Goal: Task Accomplishment & Management: Use online tool/utility

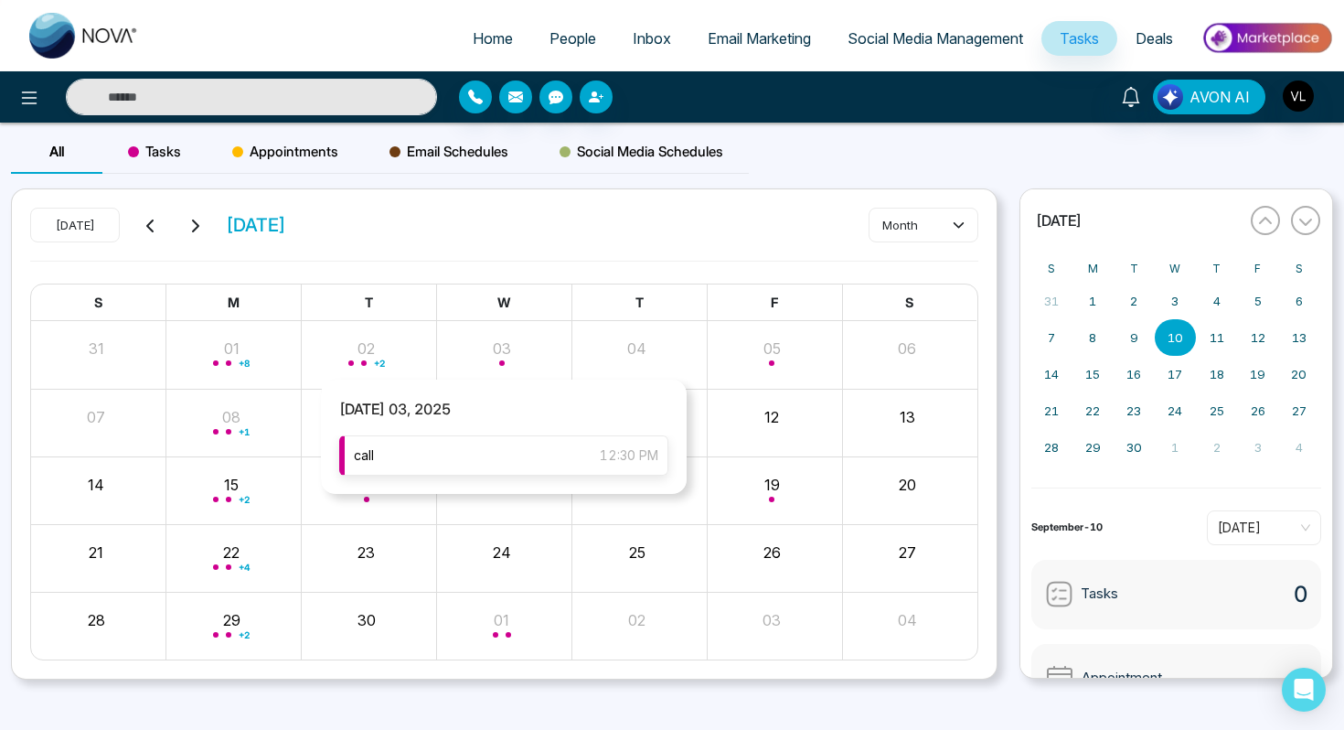
click at [518, 458] on div "call 12:30 PM" at bounding box center [503, 455] width 329 height 40
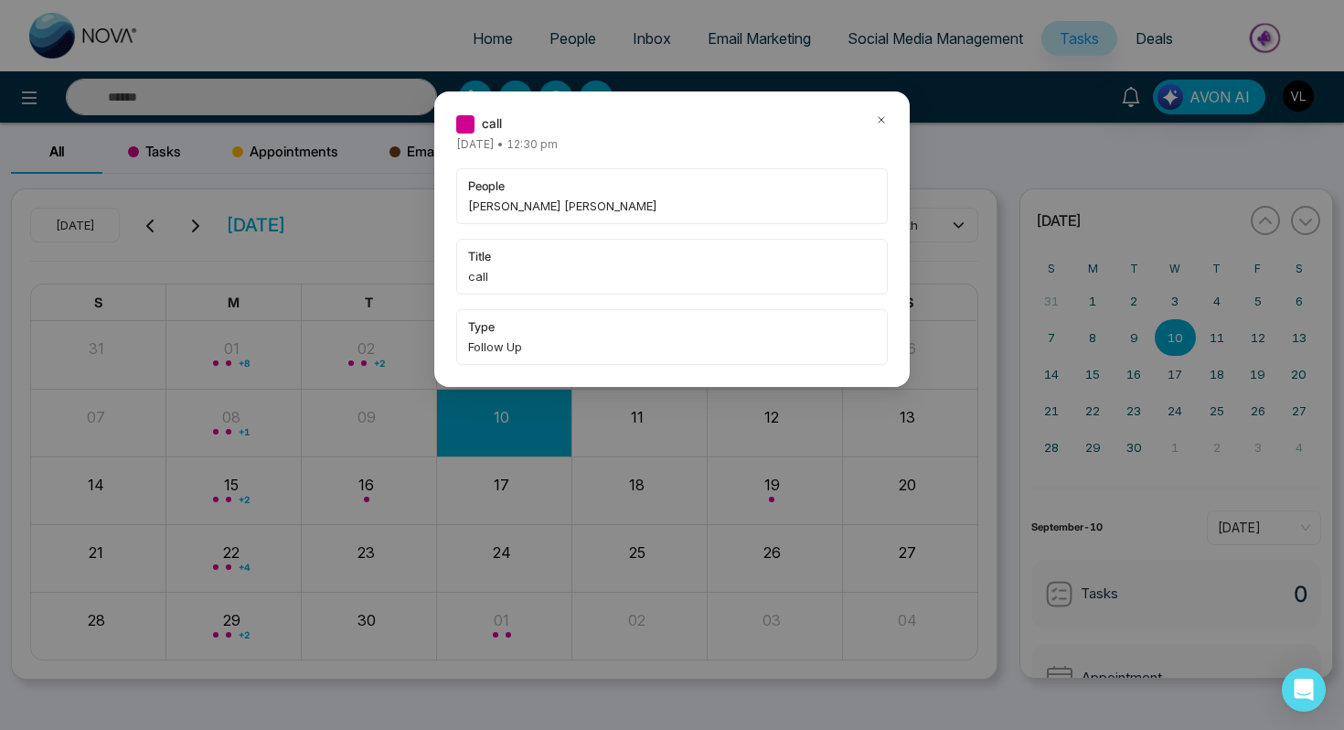
click at [887, 124] on icon at bounding box center [881, 119] width 13 height 13
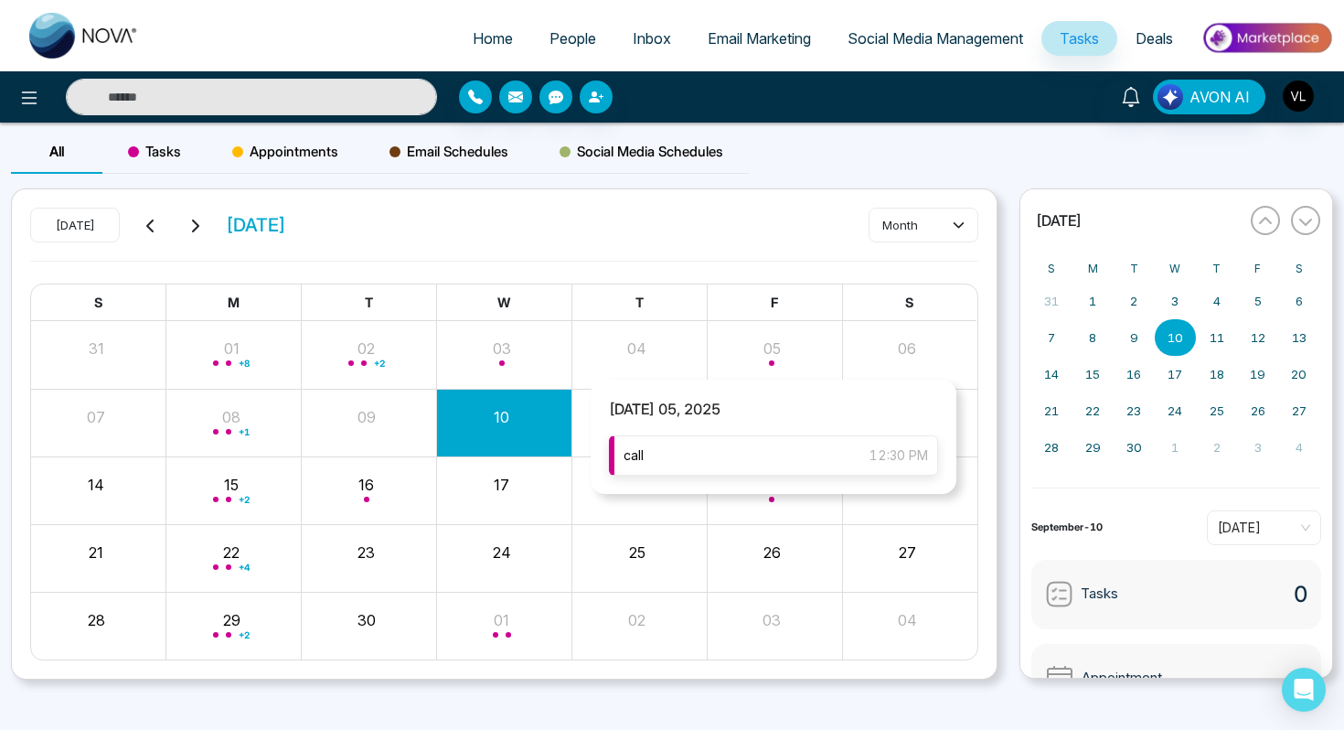
click at [727, 452] on div "call 12:30 PM" at bounding box center [773, 455] width 329 height 40
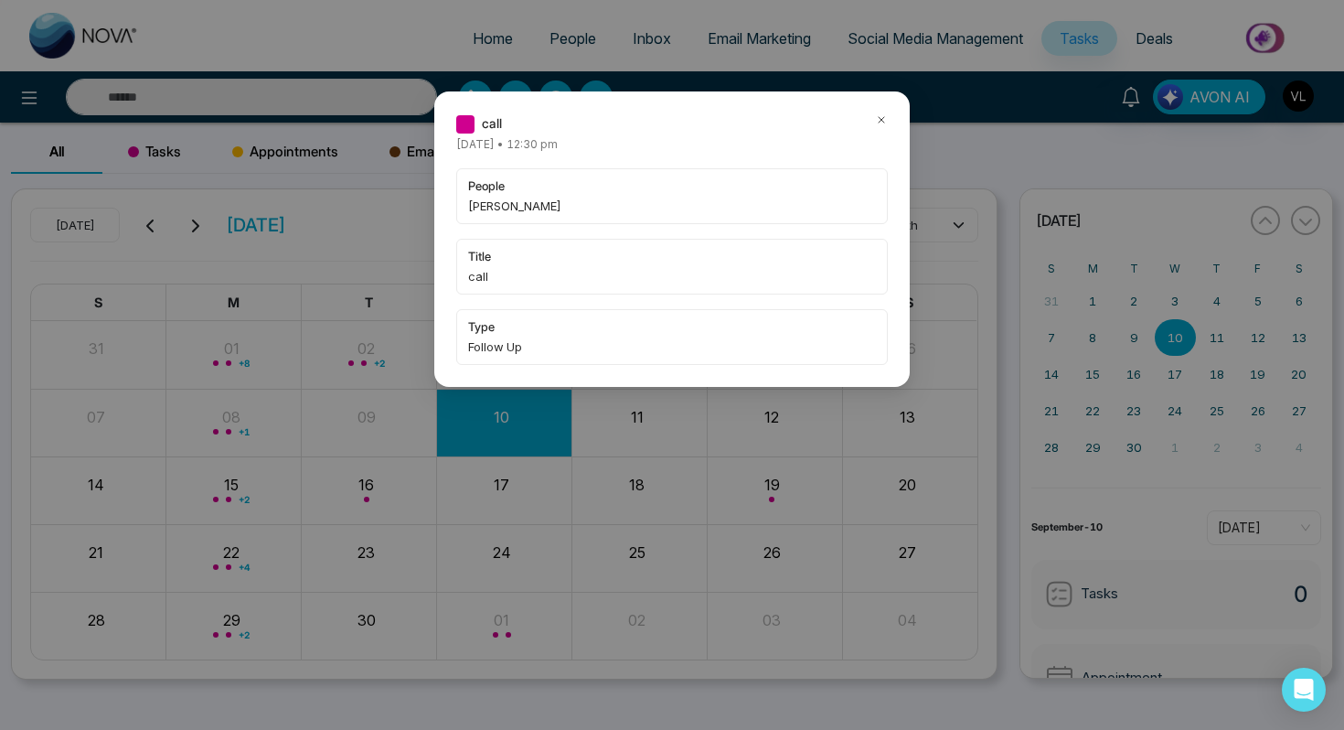
click at [877, 125] on icon at bounding box center [881, 119] width 13 height 13
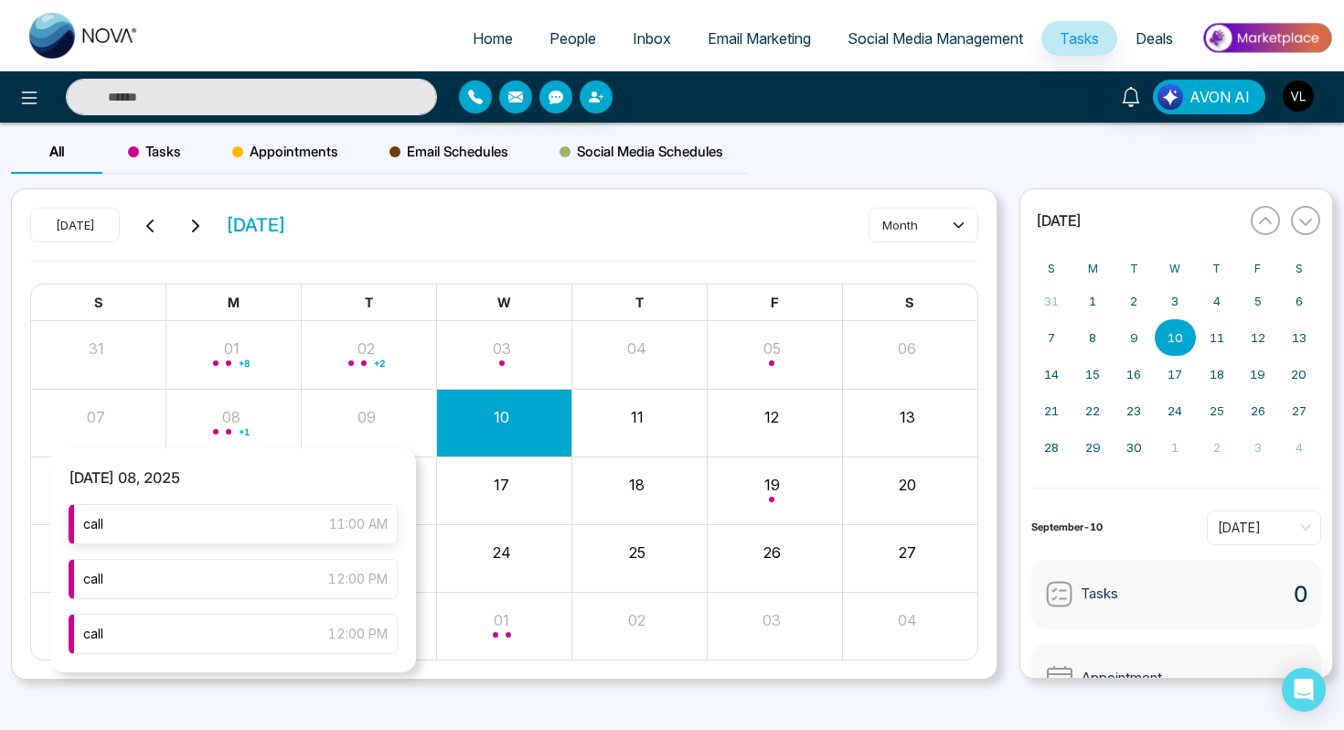
click at [218, 507] on div "call 11:00 AM" at bounding box center [233, 524] width 329 height 40
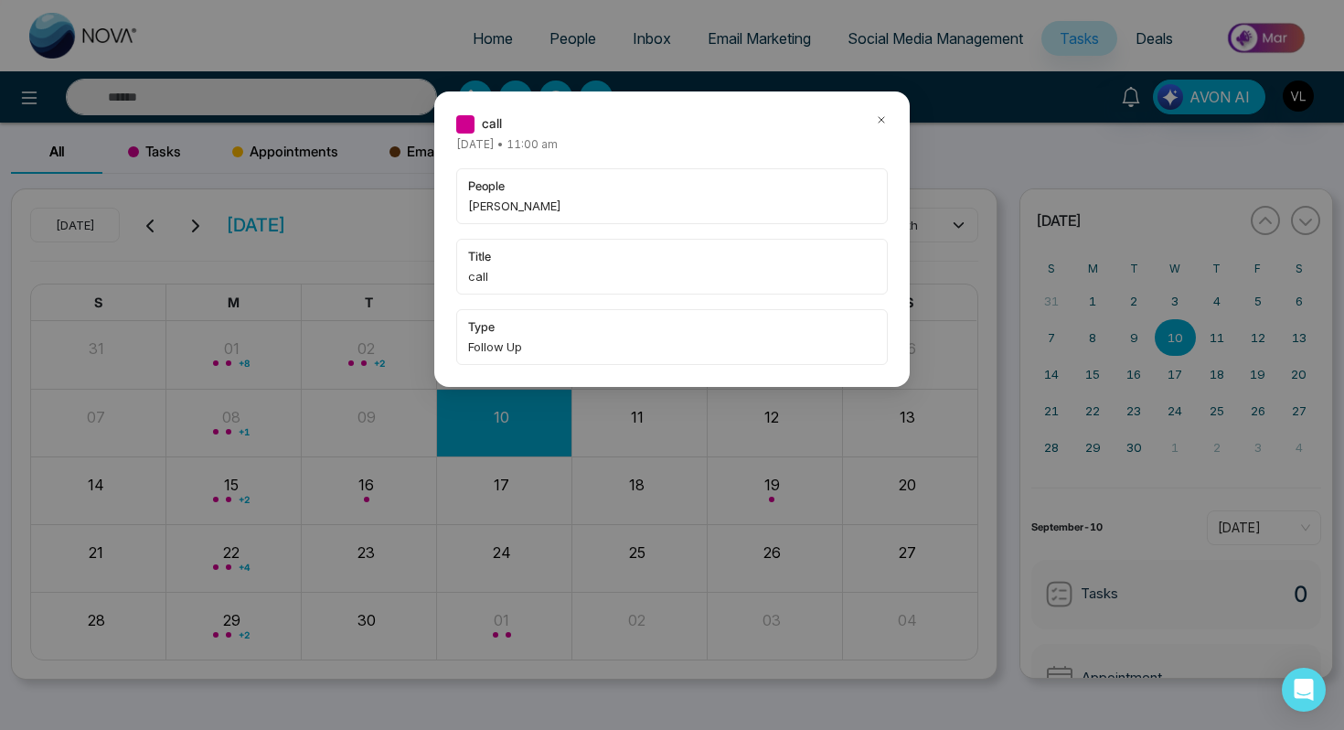
click at [884, 116] on icon at bounding box center [881, 119] width 13 height 13
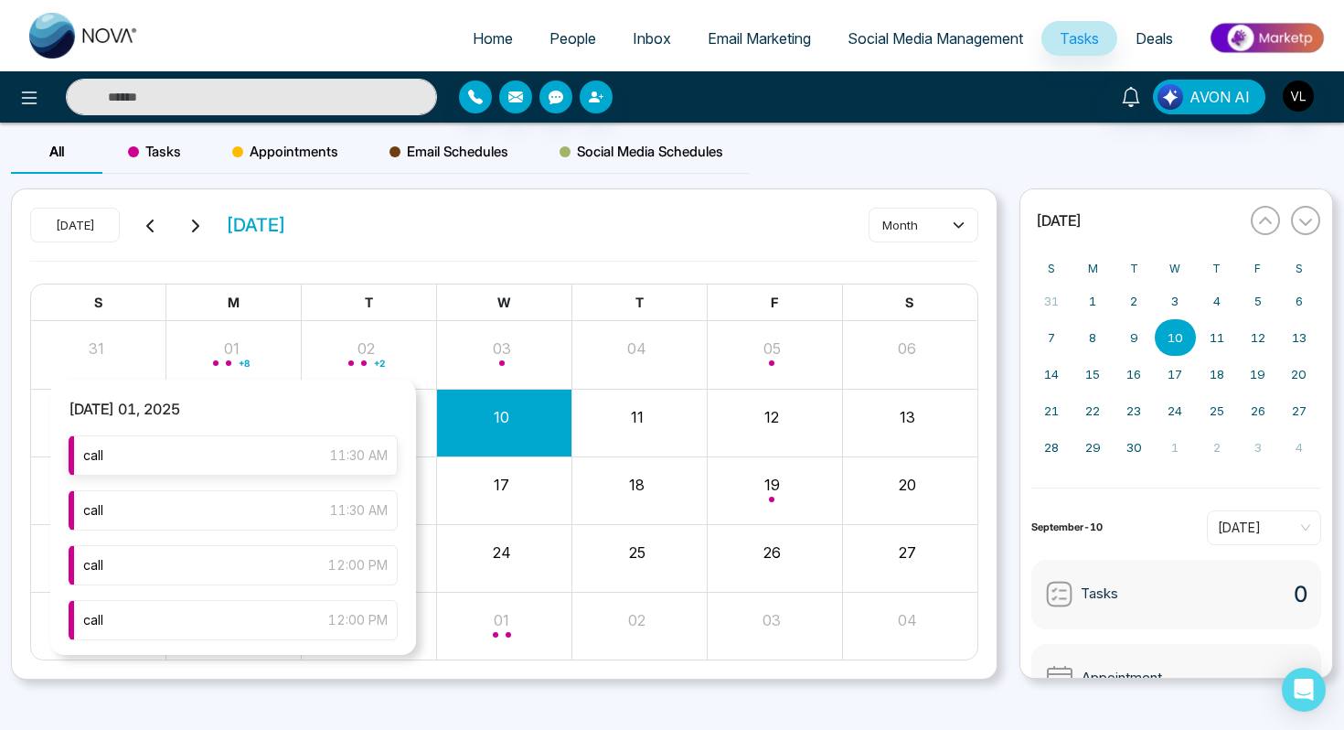
click at [281, 443] on div "call 11:30 AM" at bounding box center [233, 455] width 329 height 40
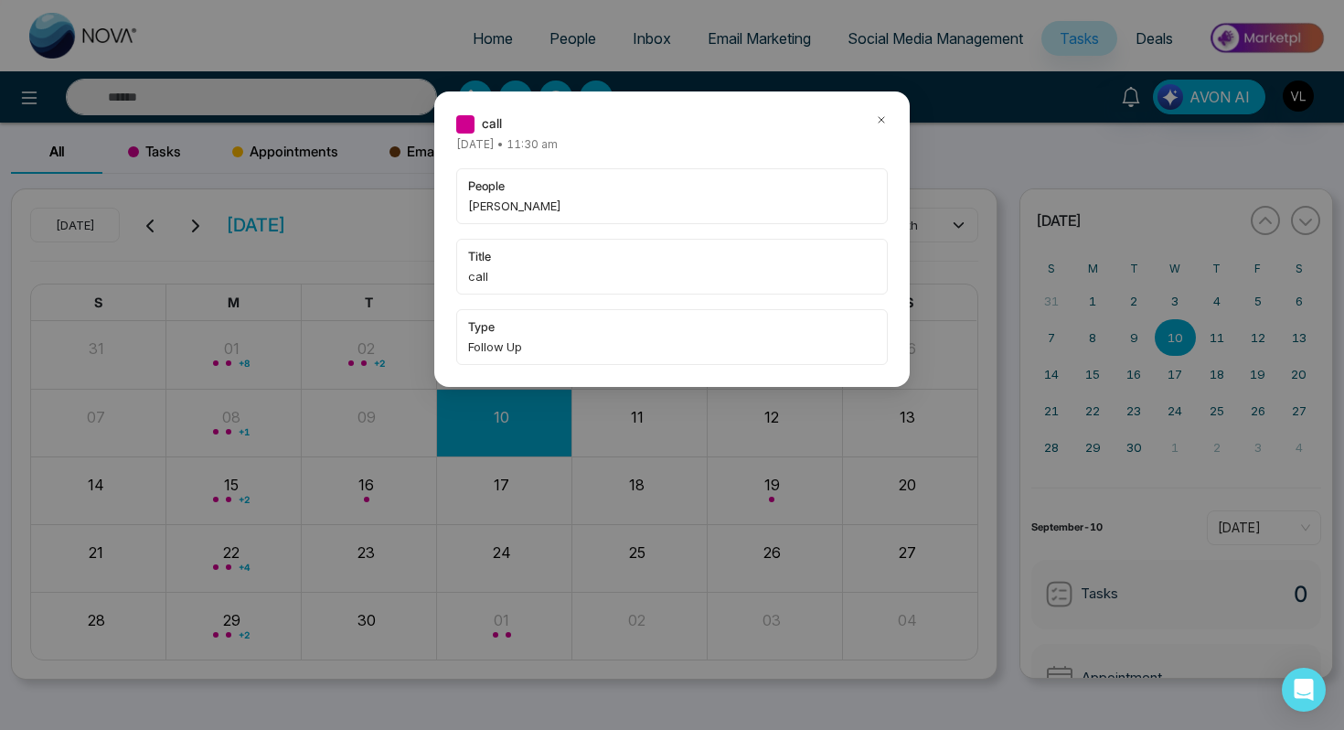
click at [881, 115] on icon at bounding box center [881, 119] width 13 height 13
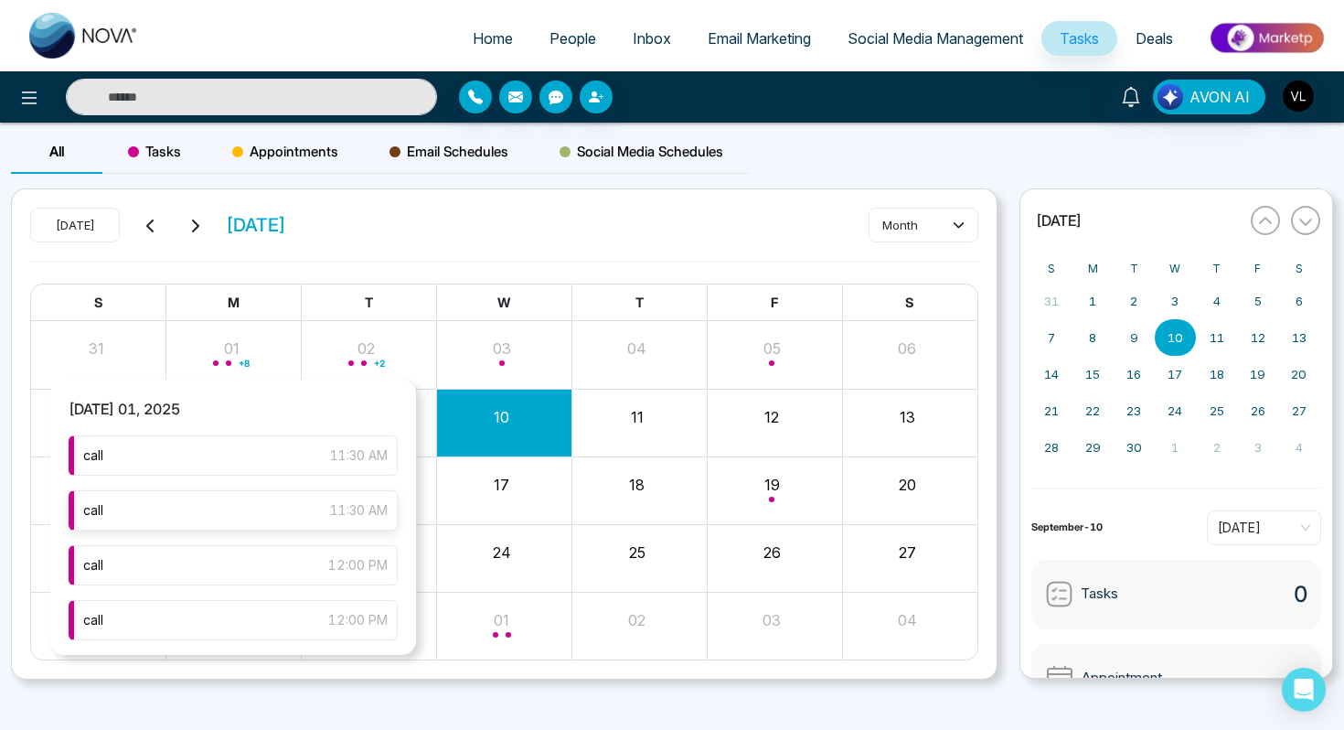
click at [202, 529] on div "call 11:30 AM" at bounding box center [233, 510] width 329 height 40
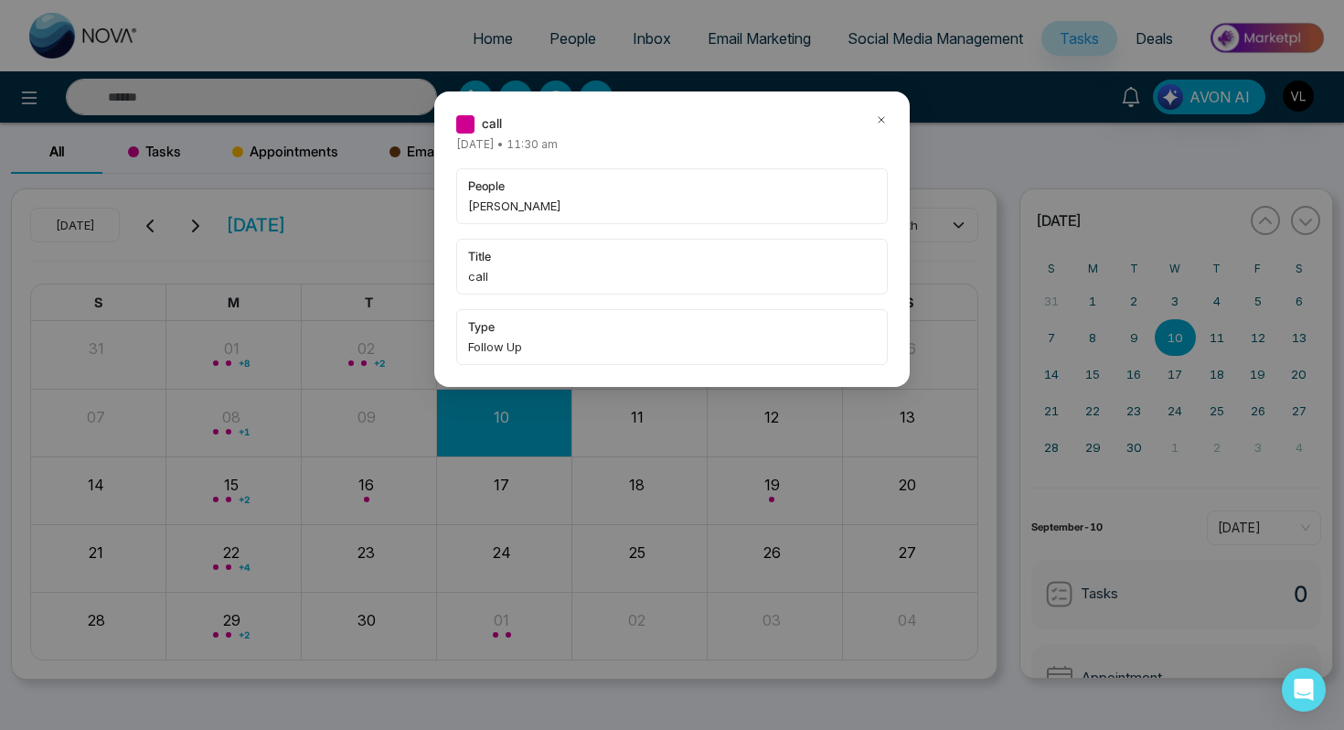
click at [888, 125] on div "call [DATE] • 11:30 am people [PERSON_NAME] title call type Follow Up" at bounding box center [672, 238] width 476 height 295
click at [875, 123] on icon at bounding box center [881, 119] width 13 height 13
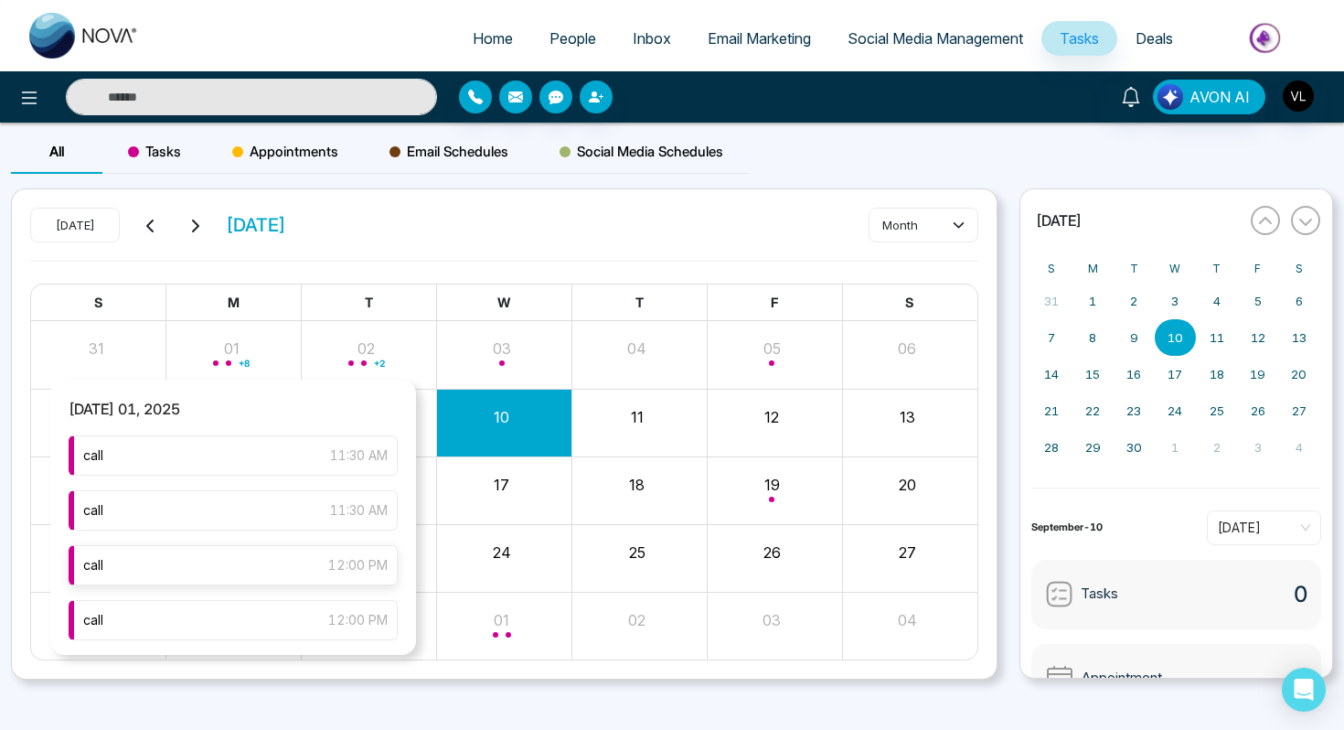
click at [163, 559] on div "call 12:00 PM" at bounding box center [233, 565] width 329 height 40
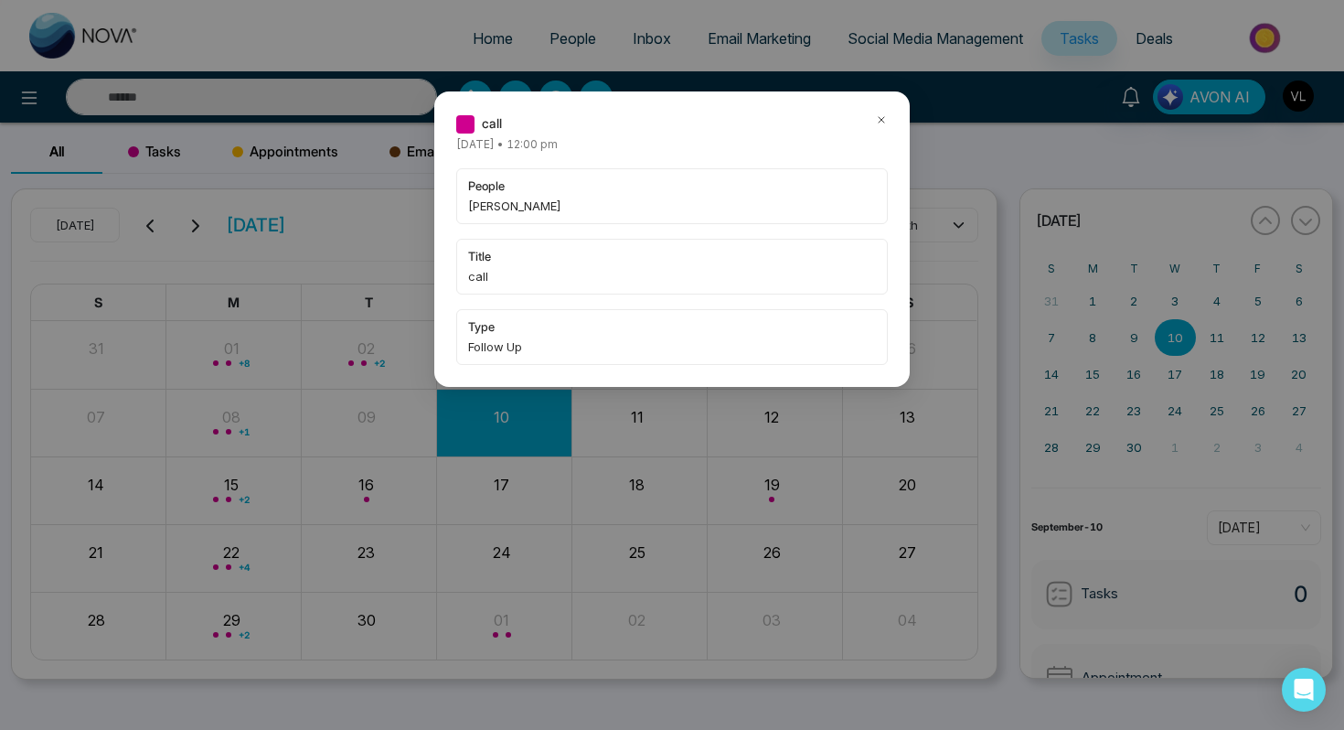
click at [884, 120] on icon at bounding box center [881, 119] width 13 height 13
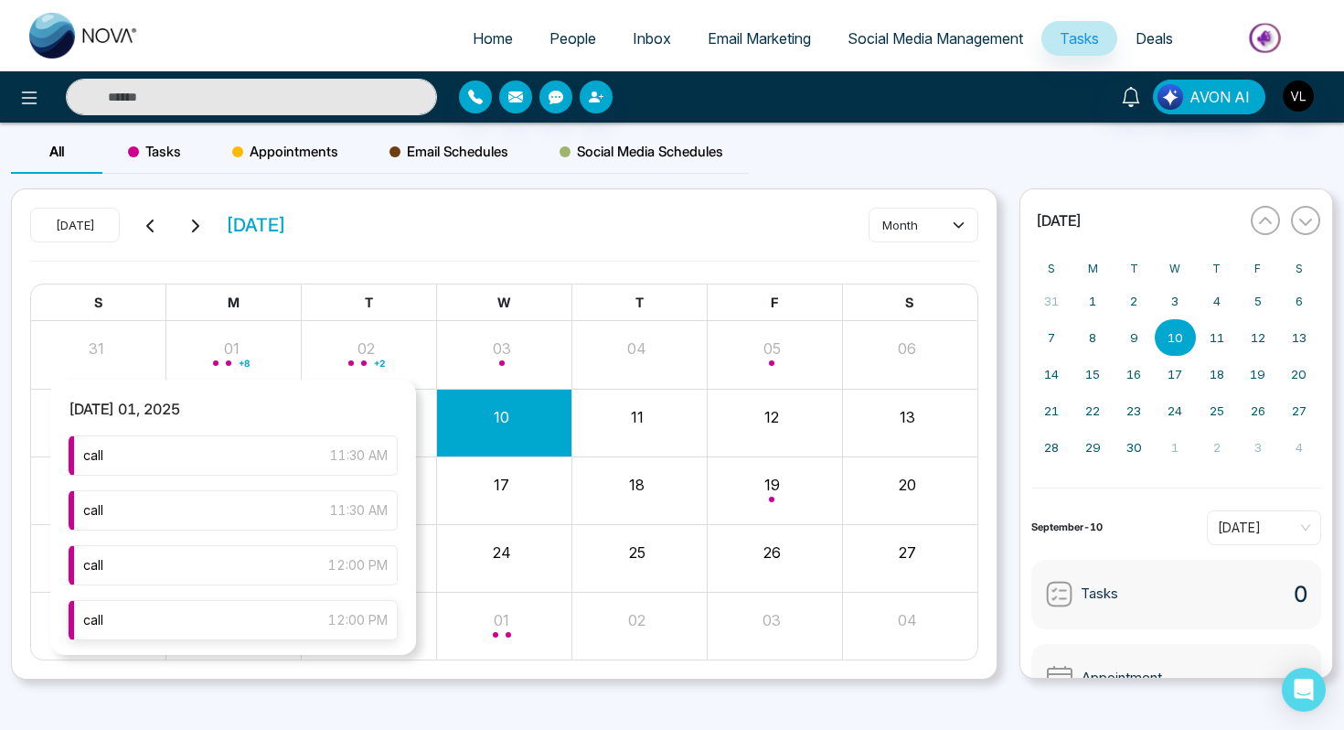
click at [241, 616] on div "call 12:00 PM" at bounding box center [233, 620] width 329 height 40
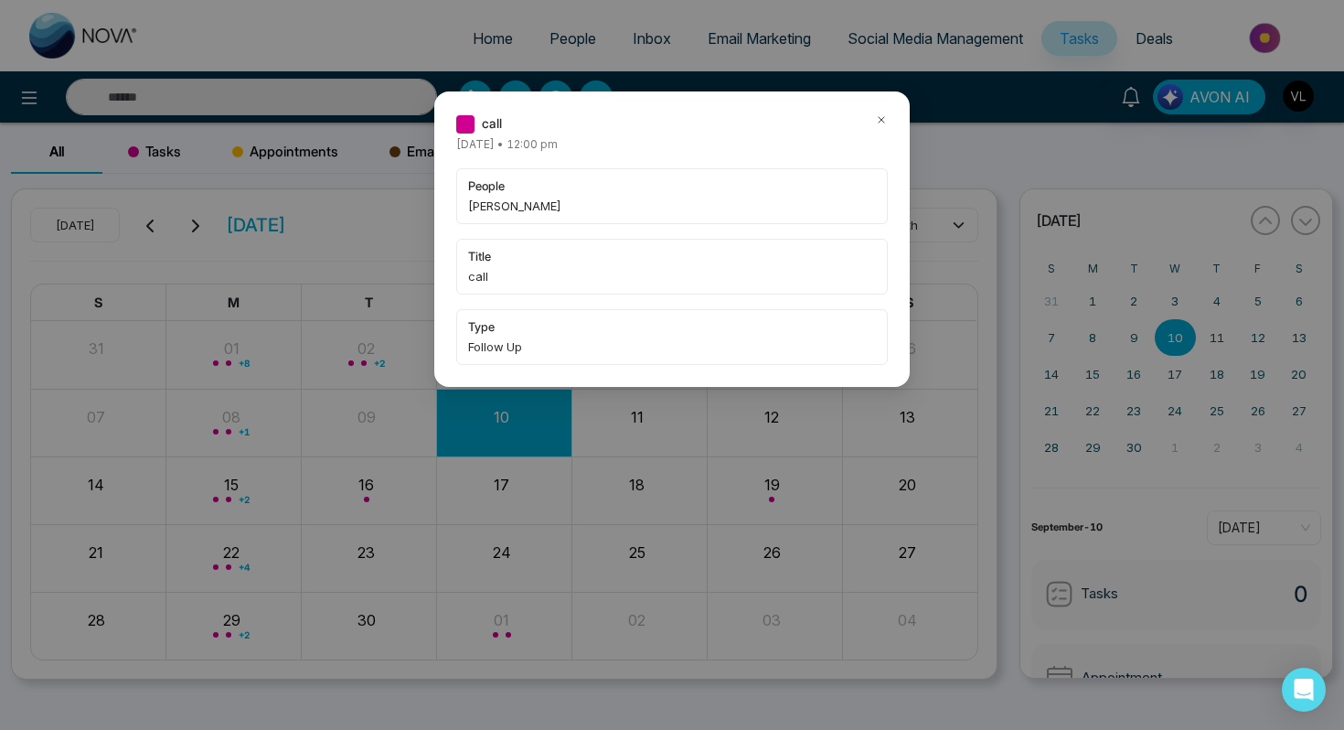
click at [880, 119] on icon at bounding box center [881, 119] width 13 height 13
